Goal: Transaction & Acquisition: Purchase product/service

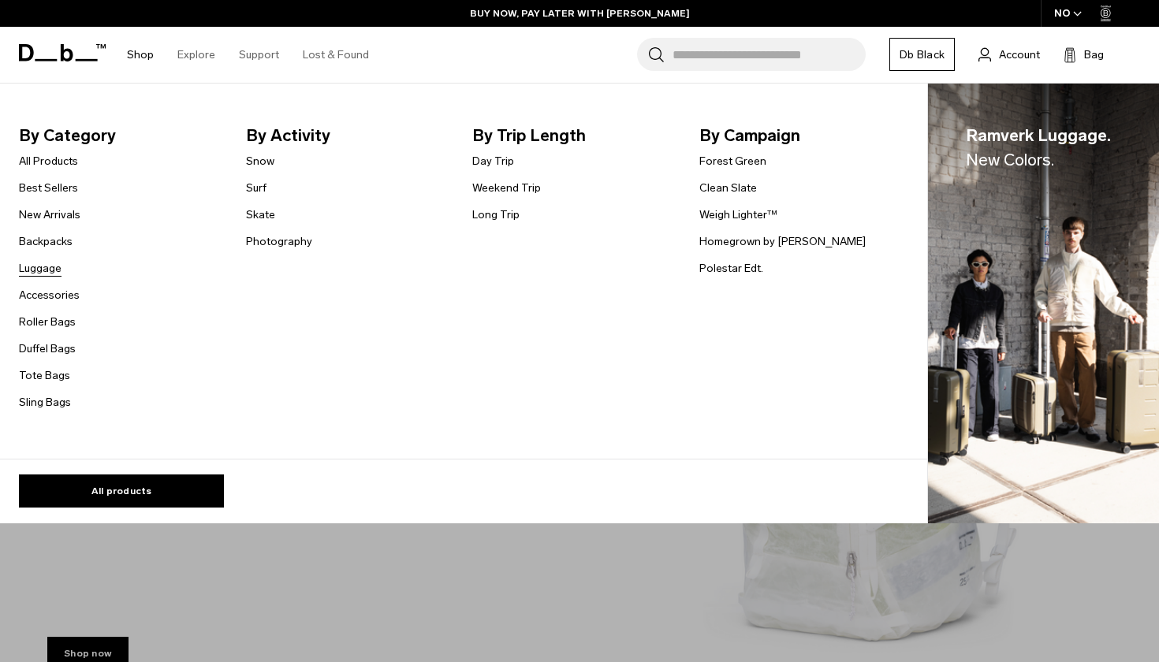
click at [50, 273] on link "Luggage" at bounding box center [40, 268] width 43 height 17
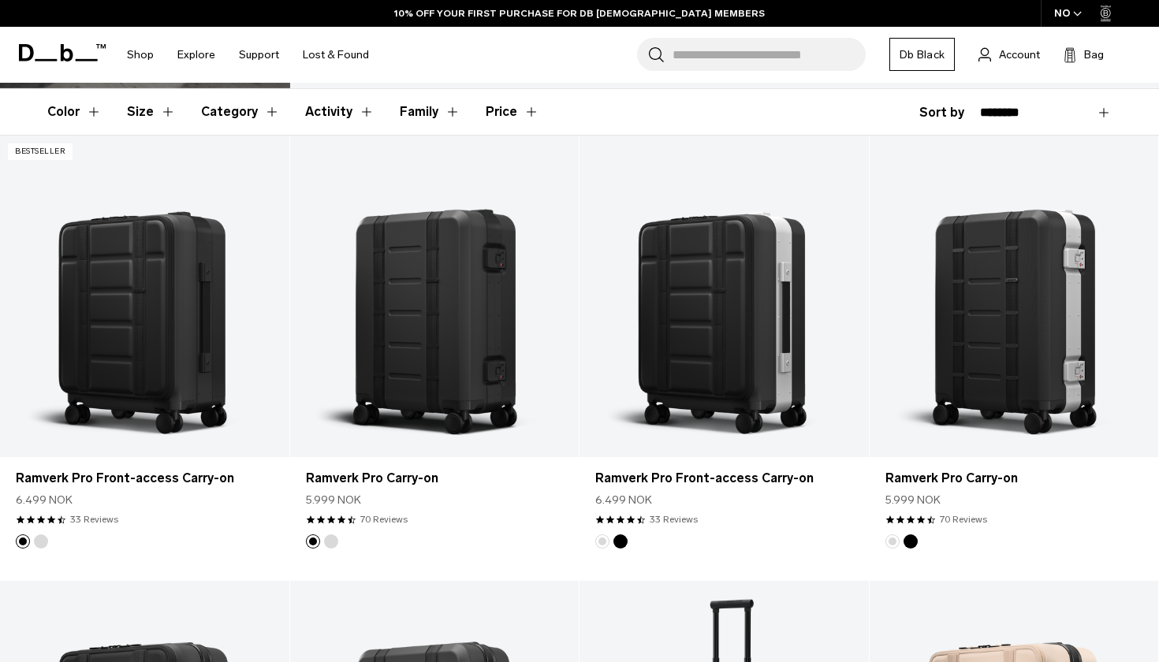
scroll to position [606, 0]
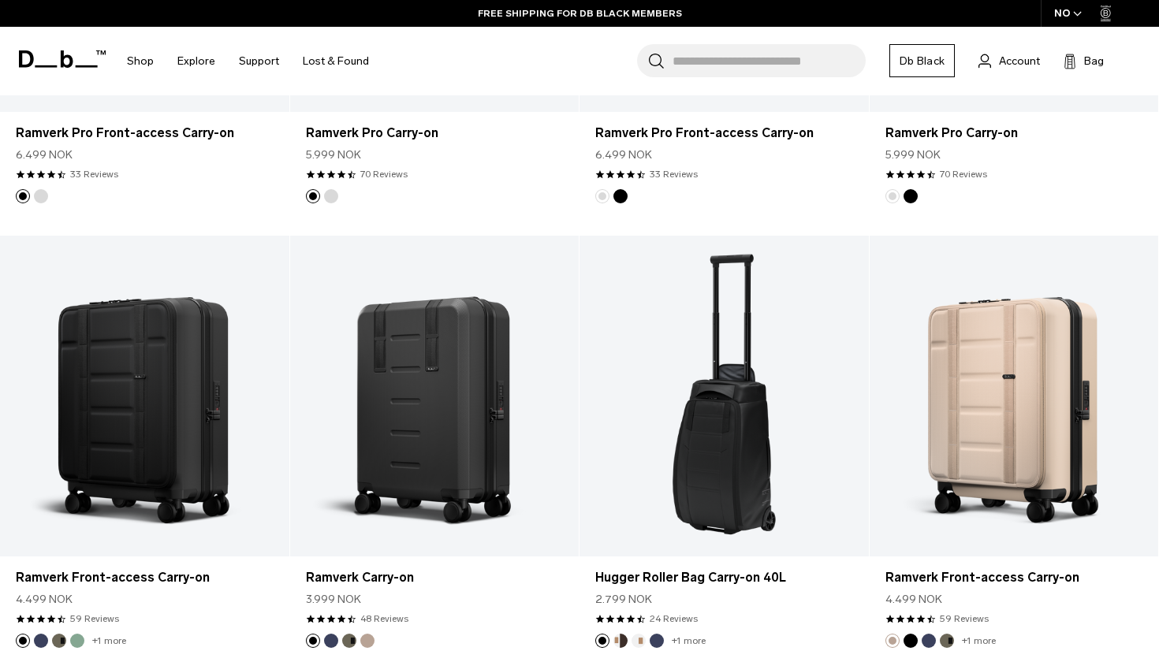
click at [1069, 17] on div "NO" at bounding box center [1067, 13] width 55 height 27
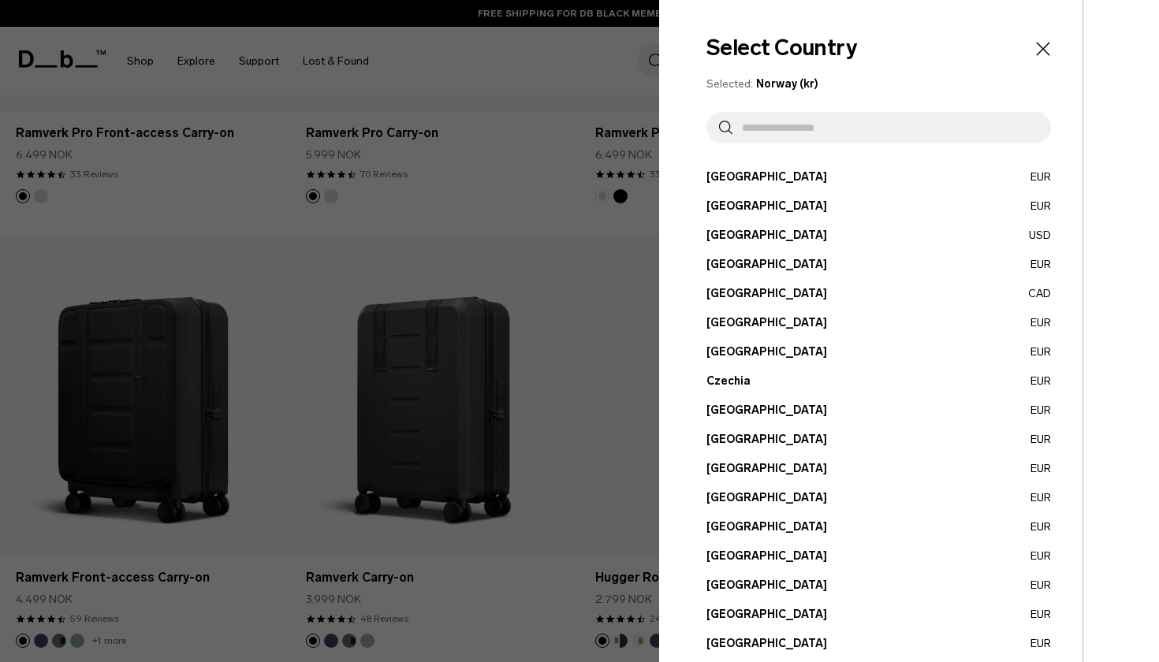
click at [747, 384] on button "Czechia EUR" at bounding box center [878, 381] width 344 height 17
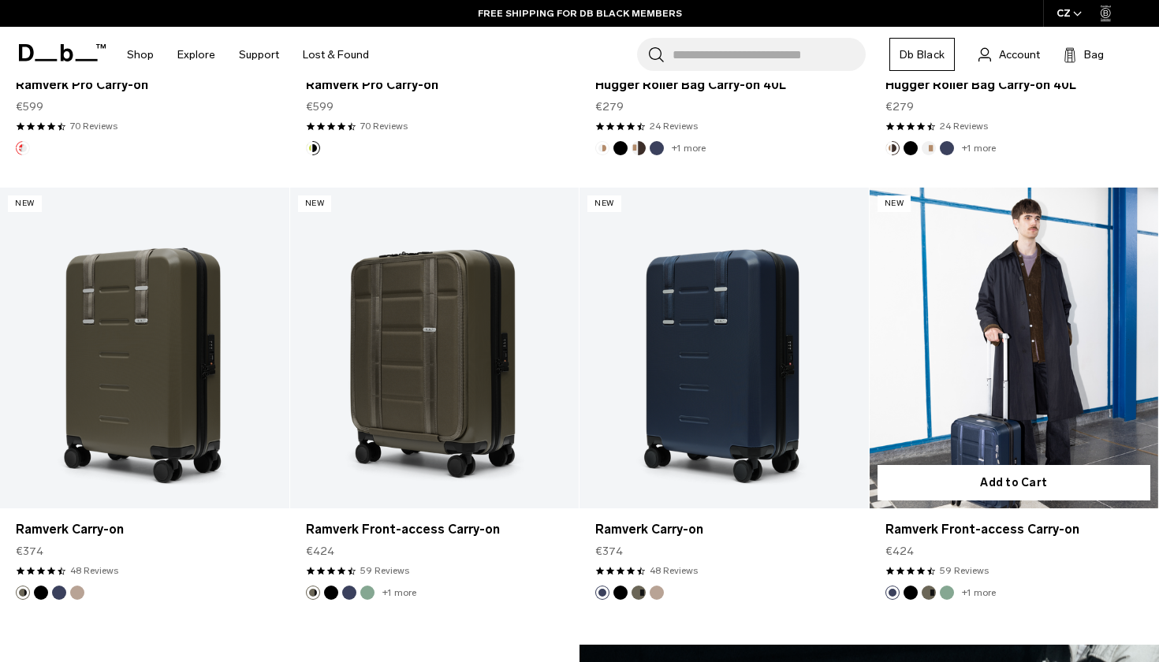
scroll to position [438, 0]
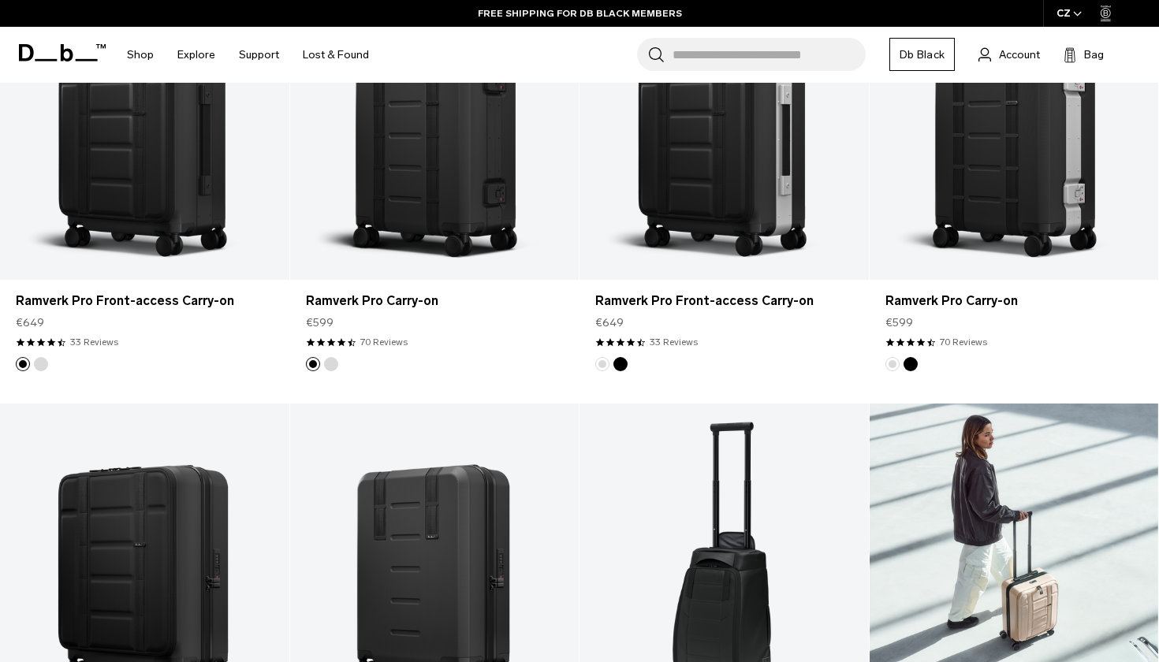
click at [1041, 459] on link "Ramverk Front-access Carry-on" at bounding box center [1013, 564] width 289 height 321
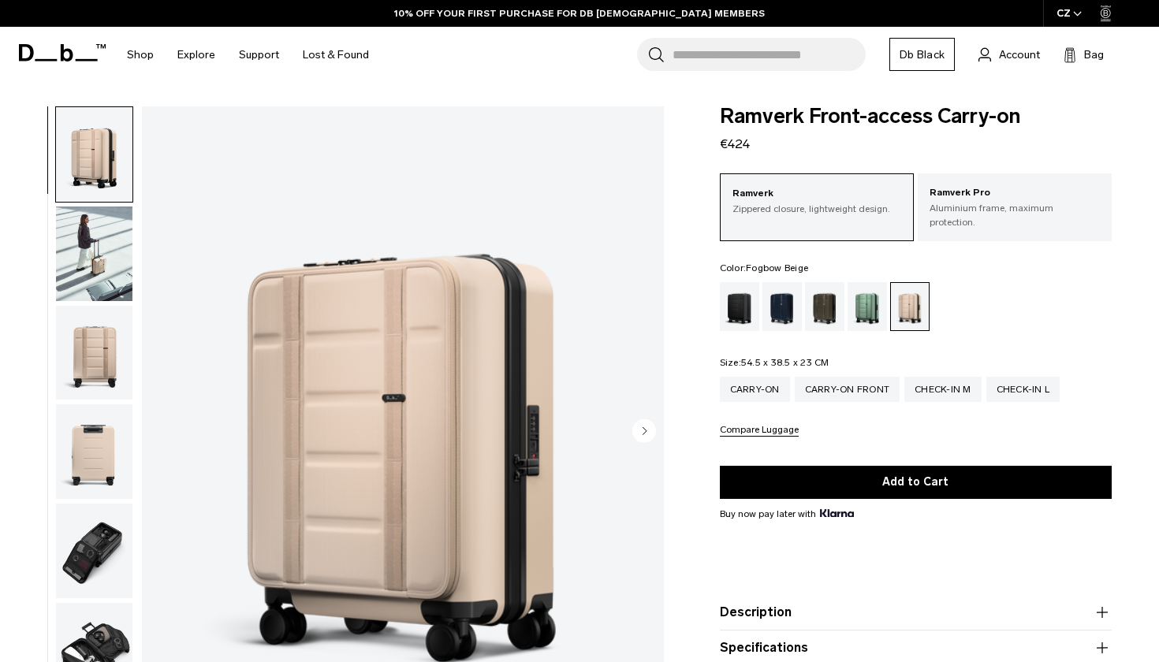
click at [365, 433] on img "1 / 13" at bounding box center [403, 432] width 522 height 652
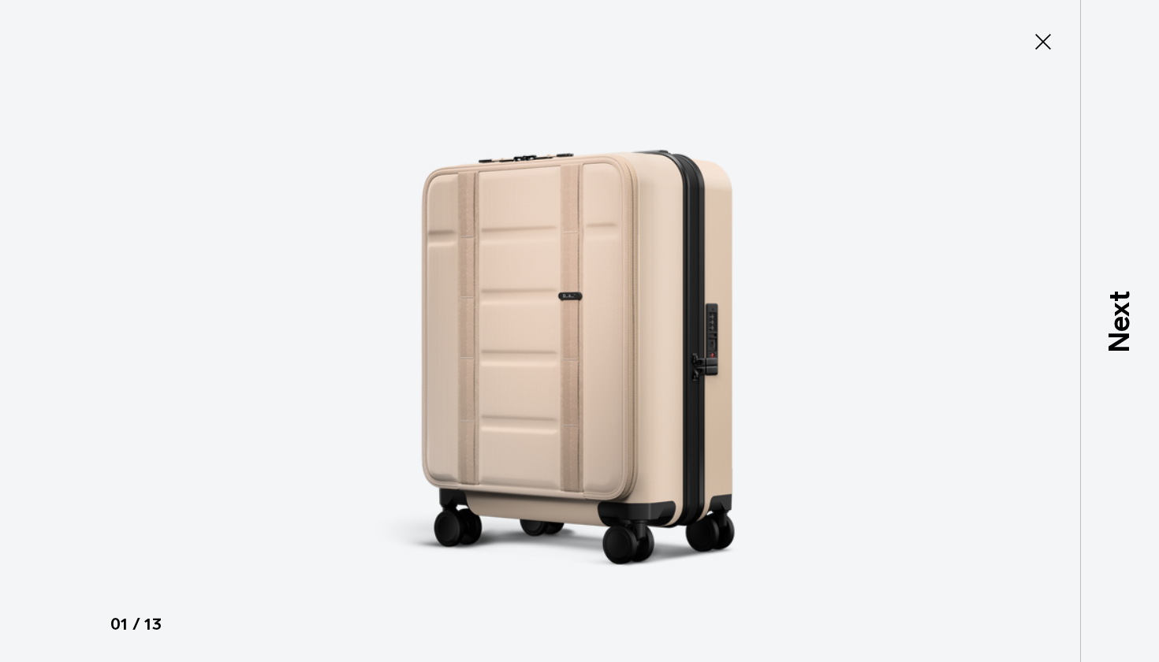
type button "Close"
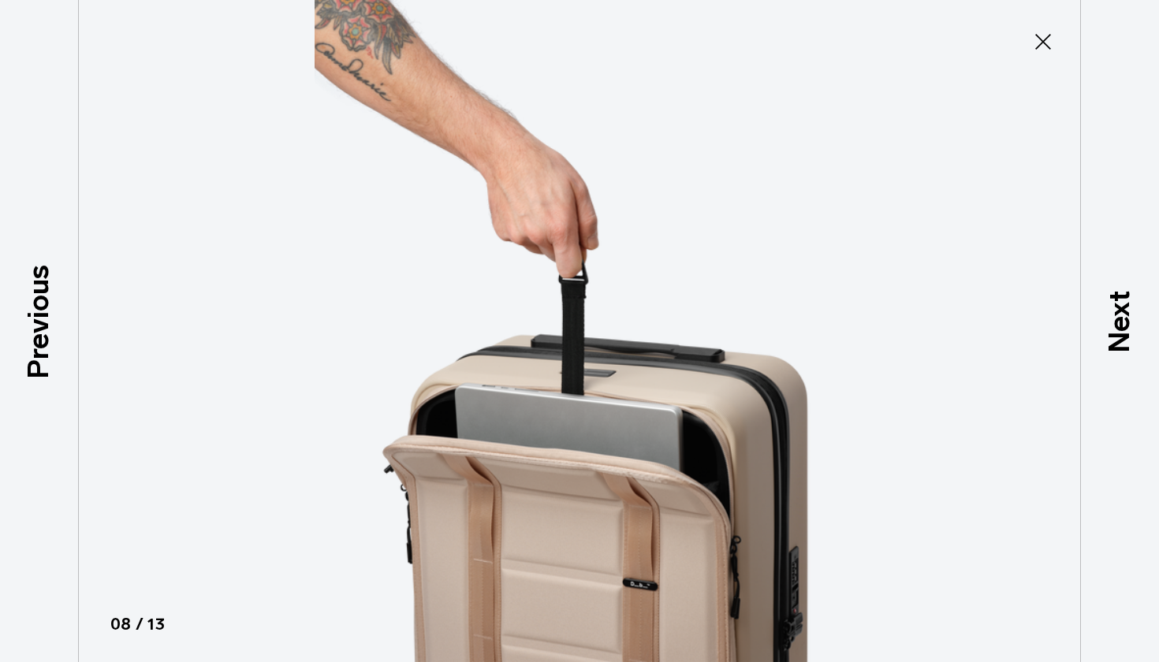
scroll to position [649, 0]
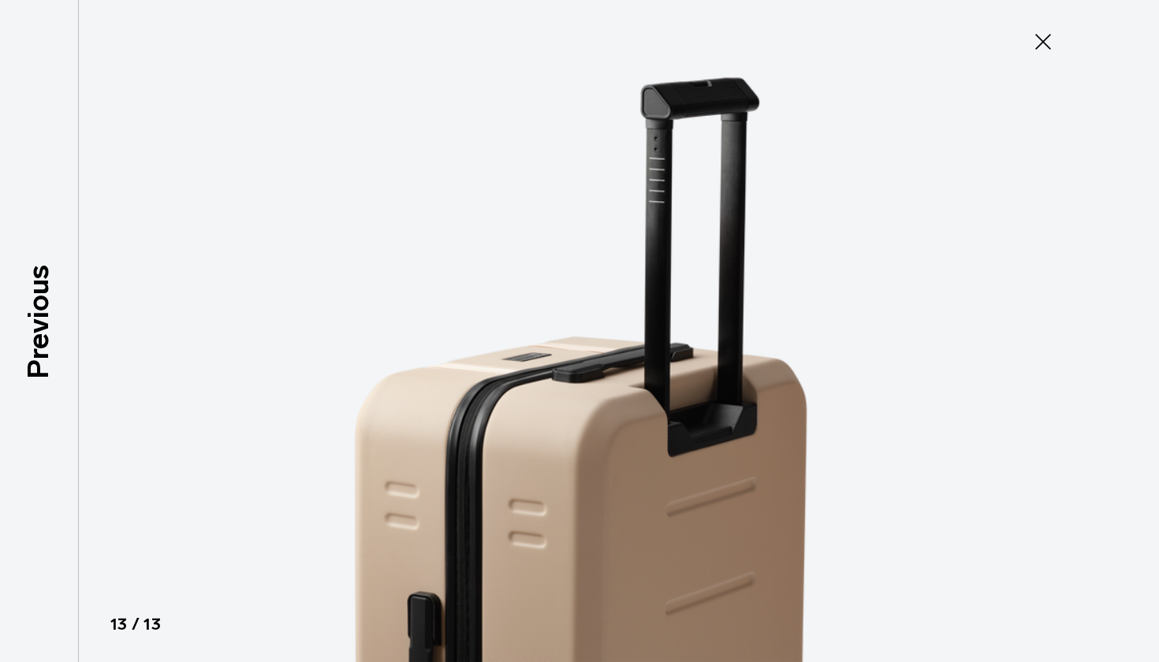
click at [1046, 51] on icon at bounding box center [1042, 41] width 25 height 25
